Goal: Task Accomplishment & Management: Use online tool/utility

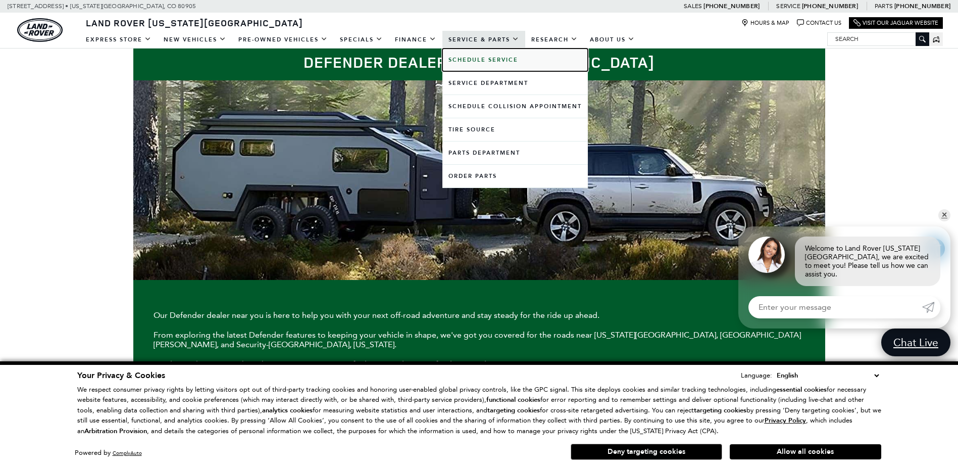
click at [475, 60] on b "Schedule Service" at bounding box center [483, 60] width 70 height 8
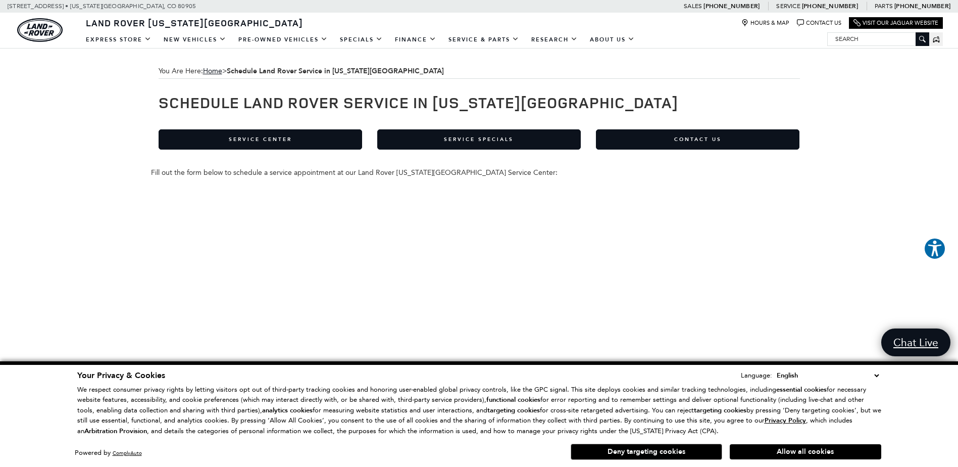
click at [625, 73] on span "You Are Here: Home > Schedule Land Rover Service in [US_STATE][GEOGRAPHIC_DATA]" at bounding box center [479, 71] width 641 height 15
